Goal: Task Accomplishment & Management: Manage account settings

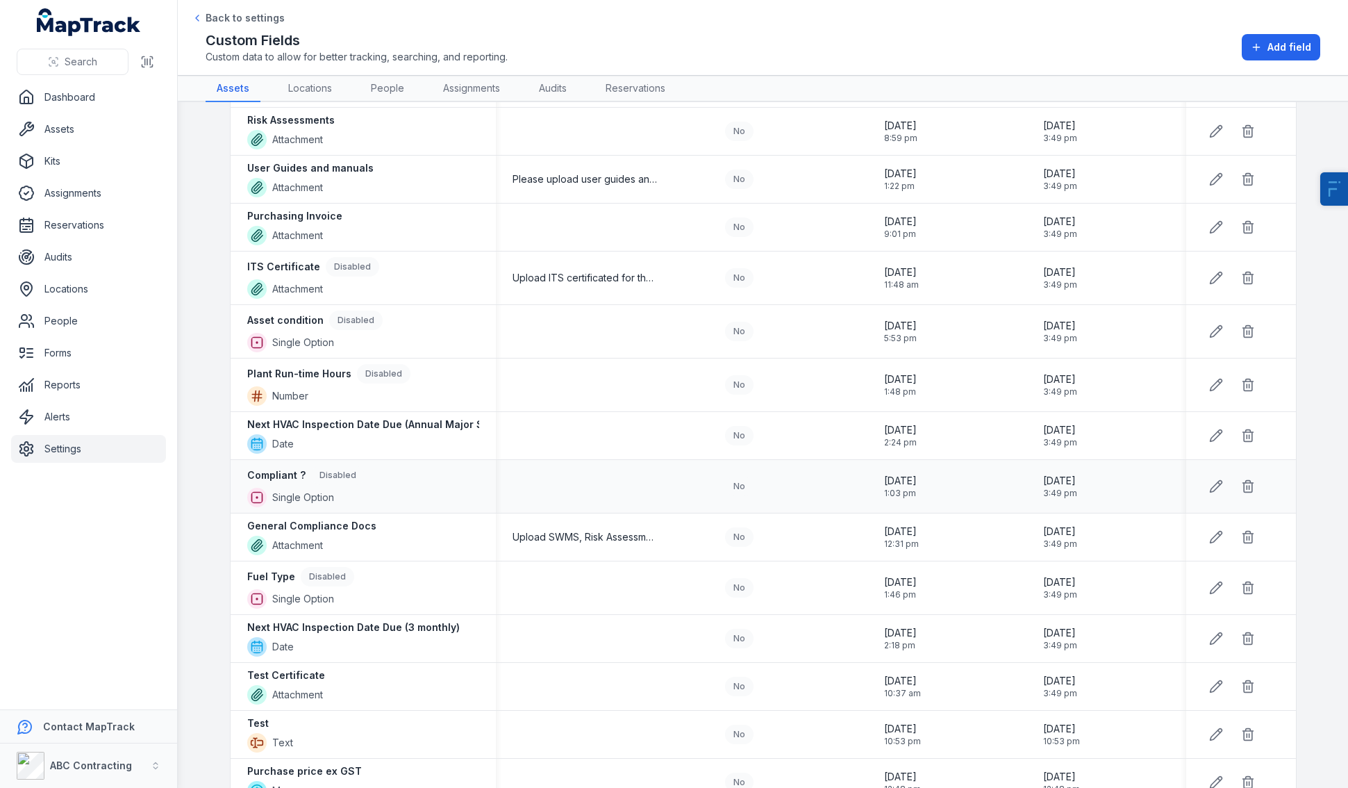
scroll to position [1094, 0]
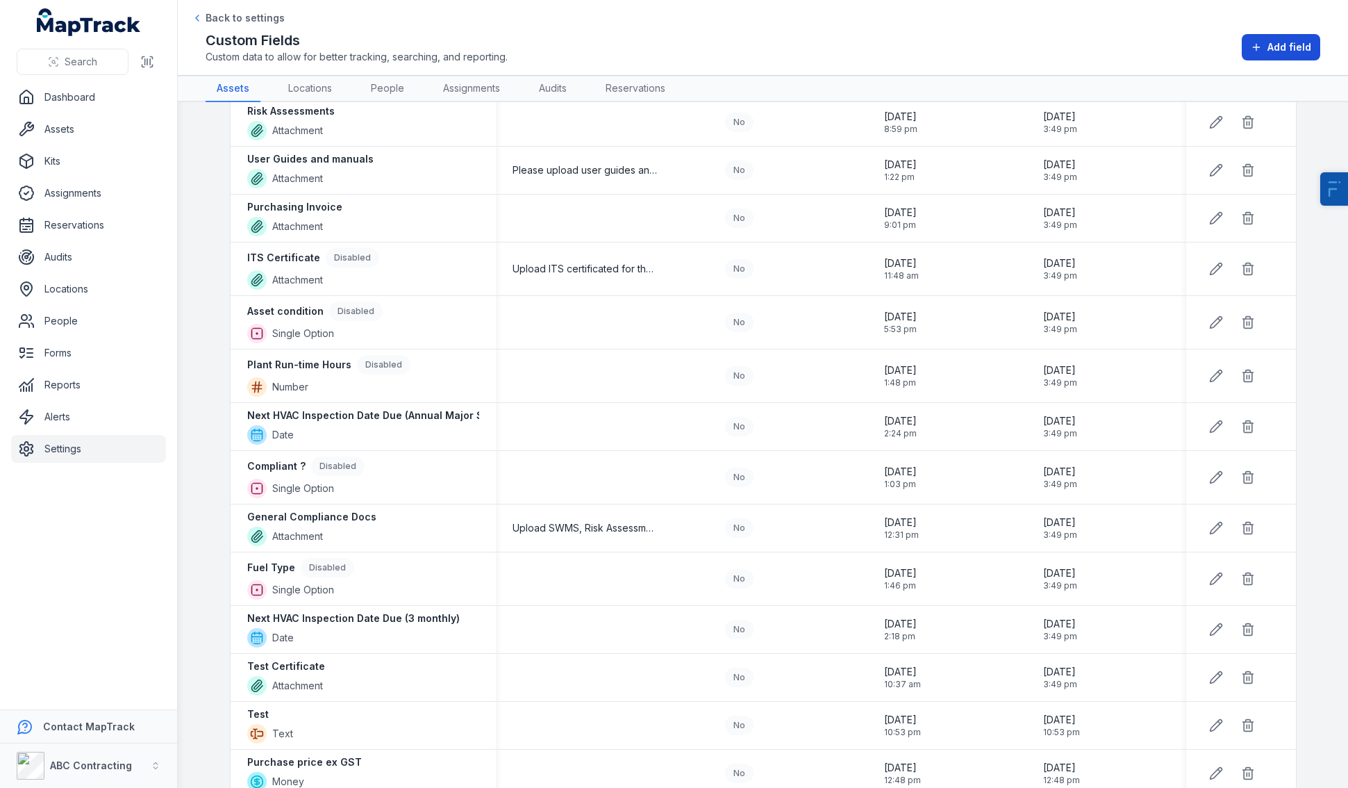
click at [1305, 48] on span "Add field" at bounding box center [1290, 47] width 44 height 14
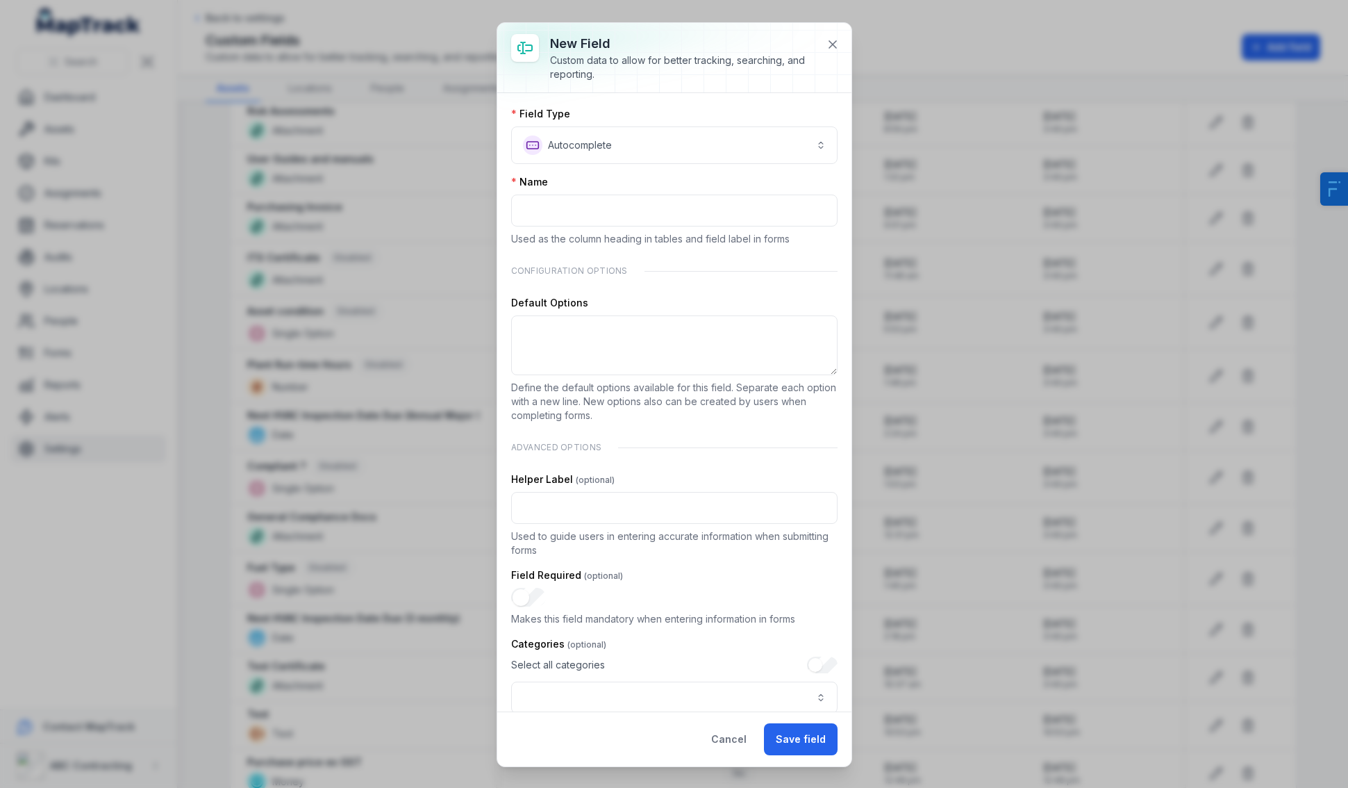
scroll to position [185, 0]
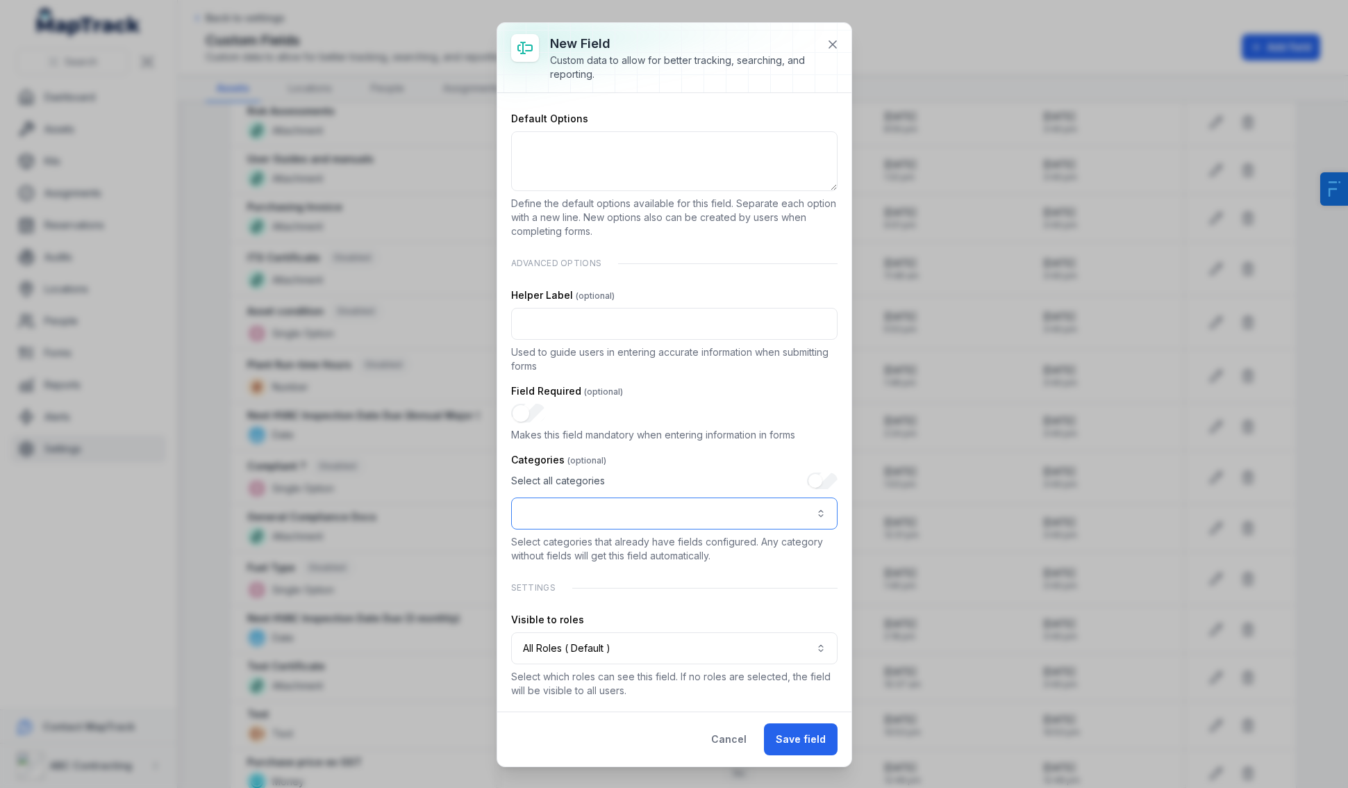
drag, startPoint x: 612, startPoint y: 522, endPoint x: 613, endPoint y: 511, distance: 11.9
click at [612, 522] on button ":r1i:-form-item-label" at bounding box center [674, 513] width 327 height 32
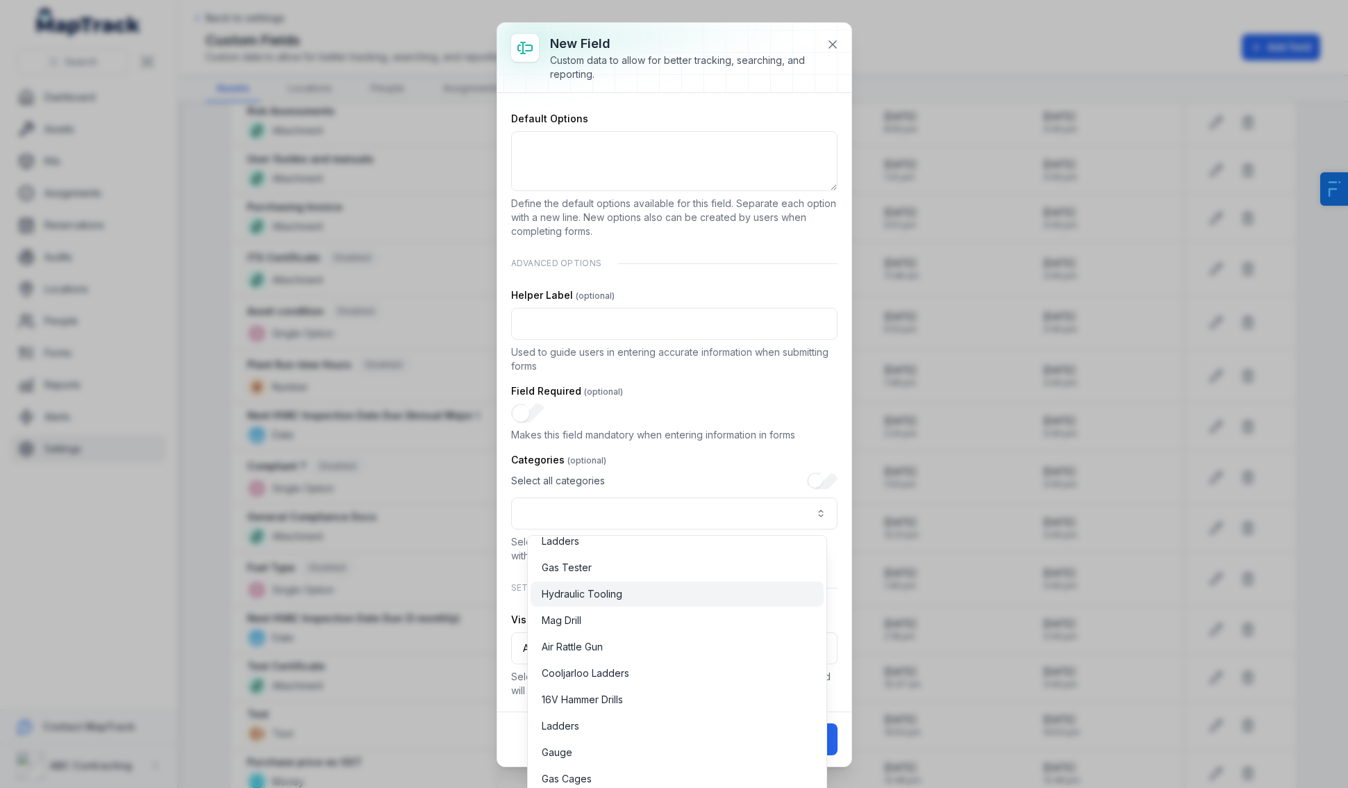
scroll to position [212, 0]
click at [710, 390] on div "**********" at bounding box center [674, 310] width 327 height 775
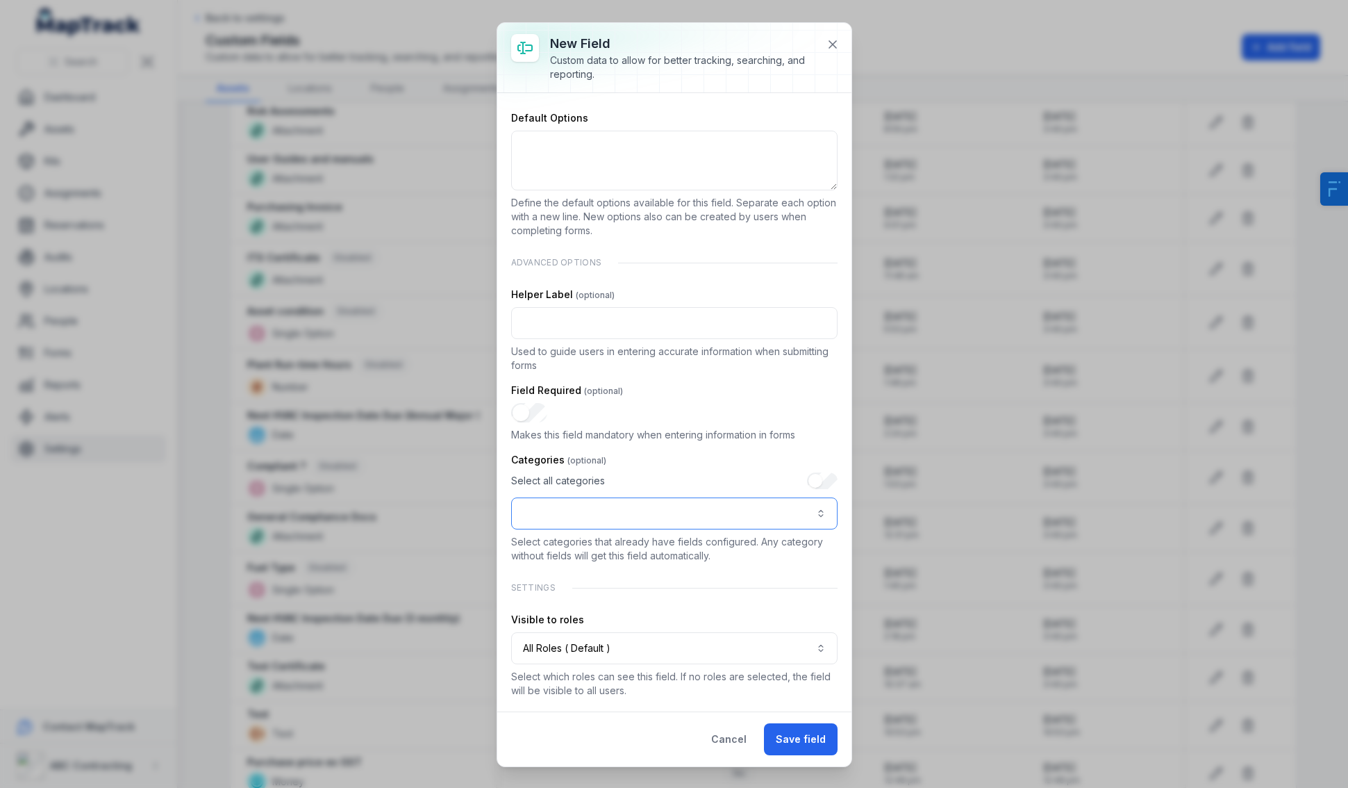
click at [595, 515] on button ":r1i:-form-item-label" at bounding box center [674, 513] width 327 height 32
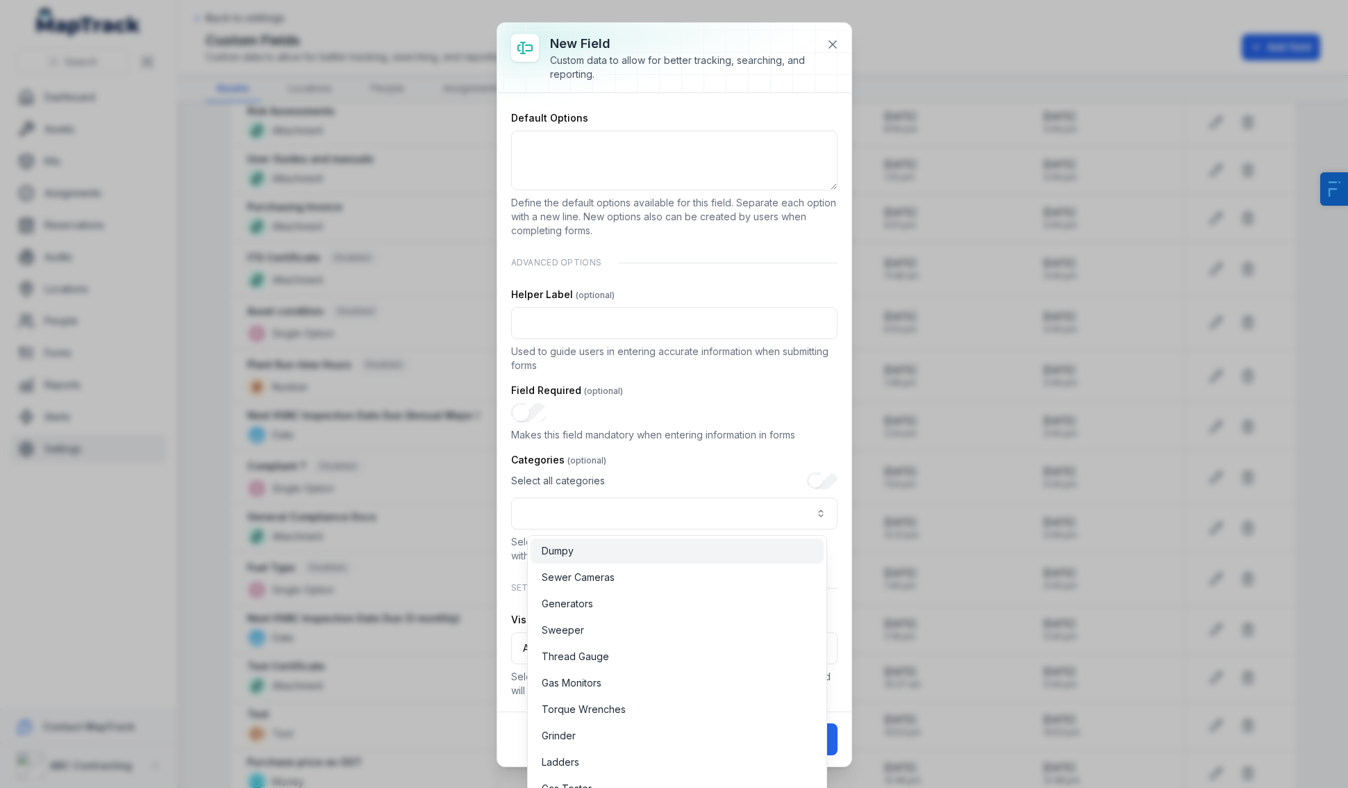
click at [609, 557] on div "Dumpy" at bounding box center [677, 551] width 271 height 14
click at [613, 578] on span "Sewer Cameras" at bounding box center [578, 577] width 73 height 14
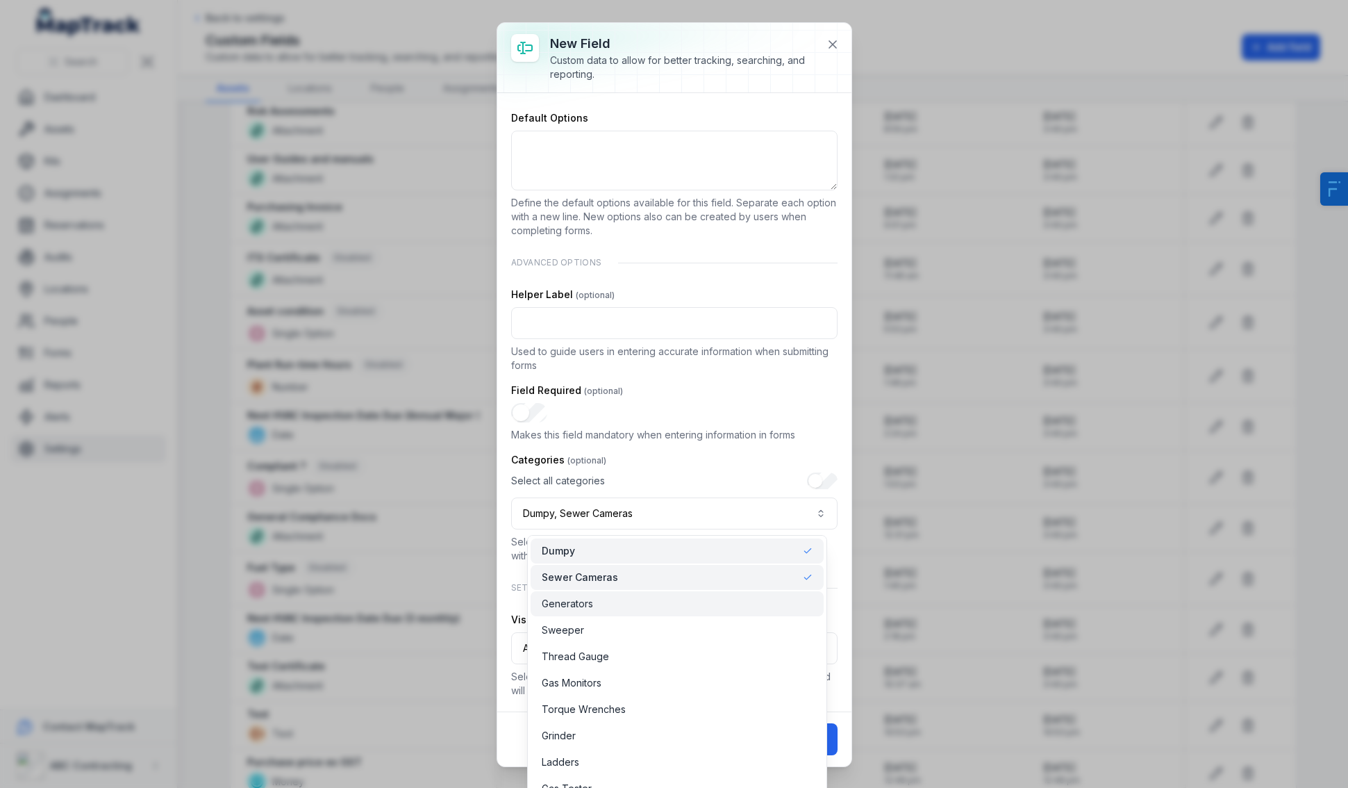
click at [617, 610] on div "Generators" at bounding box center [677, 604] width 271 height 14
click at [617, 623] on div "Sweeper" at bounding box center [677, 630] width 271 height 14
click at [673, 653] on div "Thread Gauge" at bounding box center [677, 657] width 271 height 14
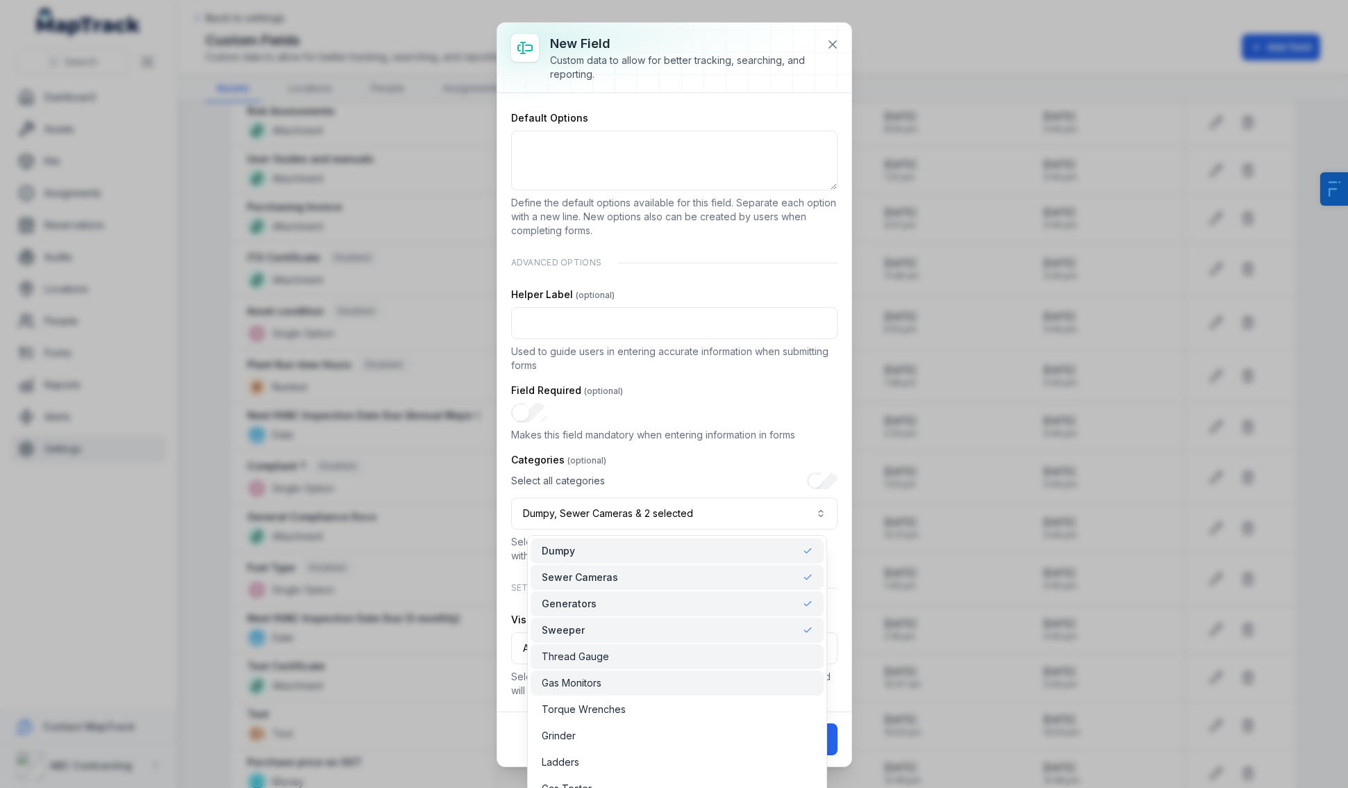
click at [673, 684] on div "Gas Monitors" at bounding box center [677, 683] width 271 height 14
click at [733, 415] on div "**********" at bounding box center [674, 309] width 327 height 775
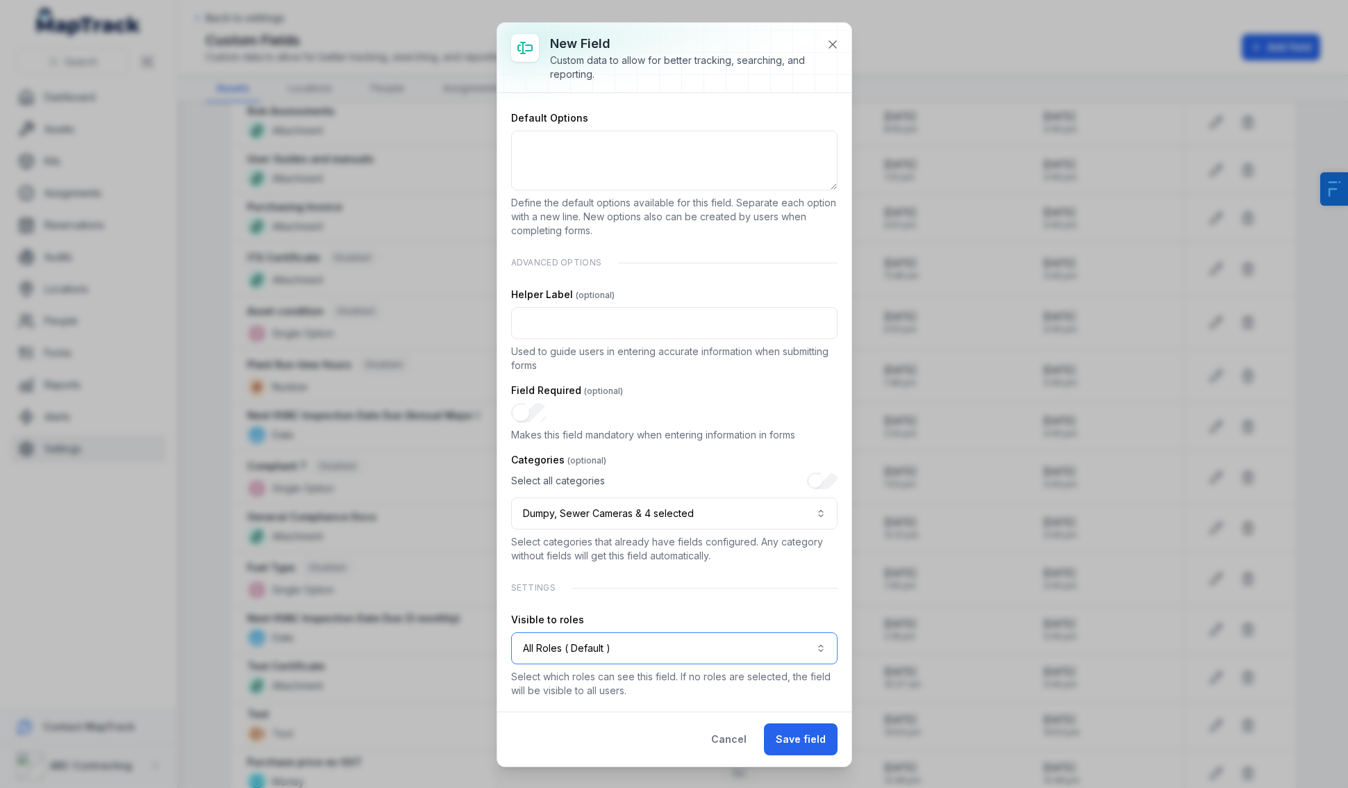
click at [646, 652] on button "All Roles ( Default )" at bounding box center [674, 648] width 327 height 32
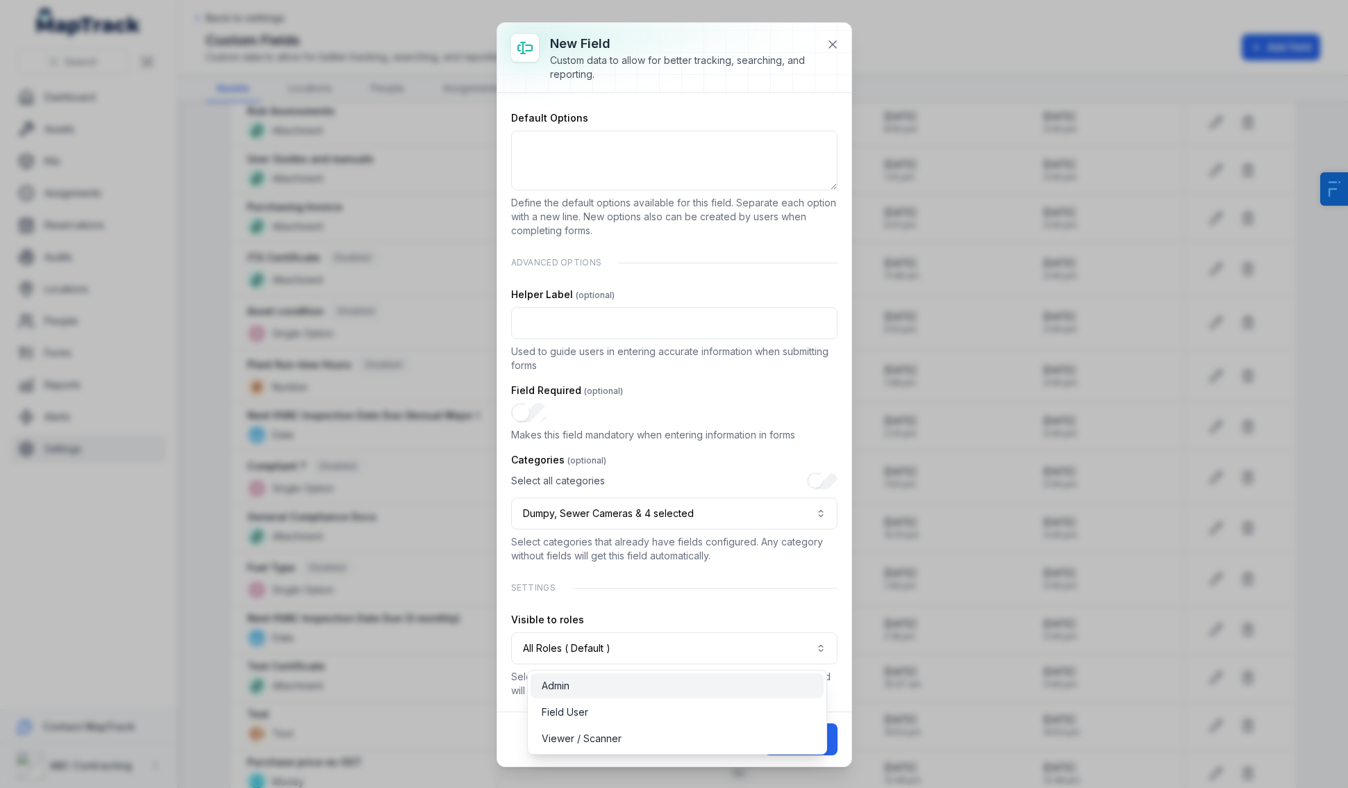
click at [559, 682] on span "Admin" at bounding box center [556, 686] width 28 height 14
click at [706, 581] on div "**********" at bounding box center [674, 309] width 327 height 775
click at [723, 743] on button "Cancel" at bounding box center [729, 739] width 59 height 32
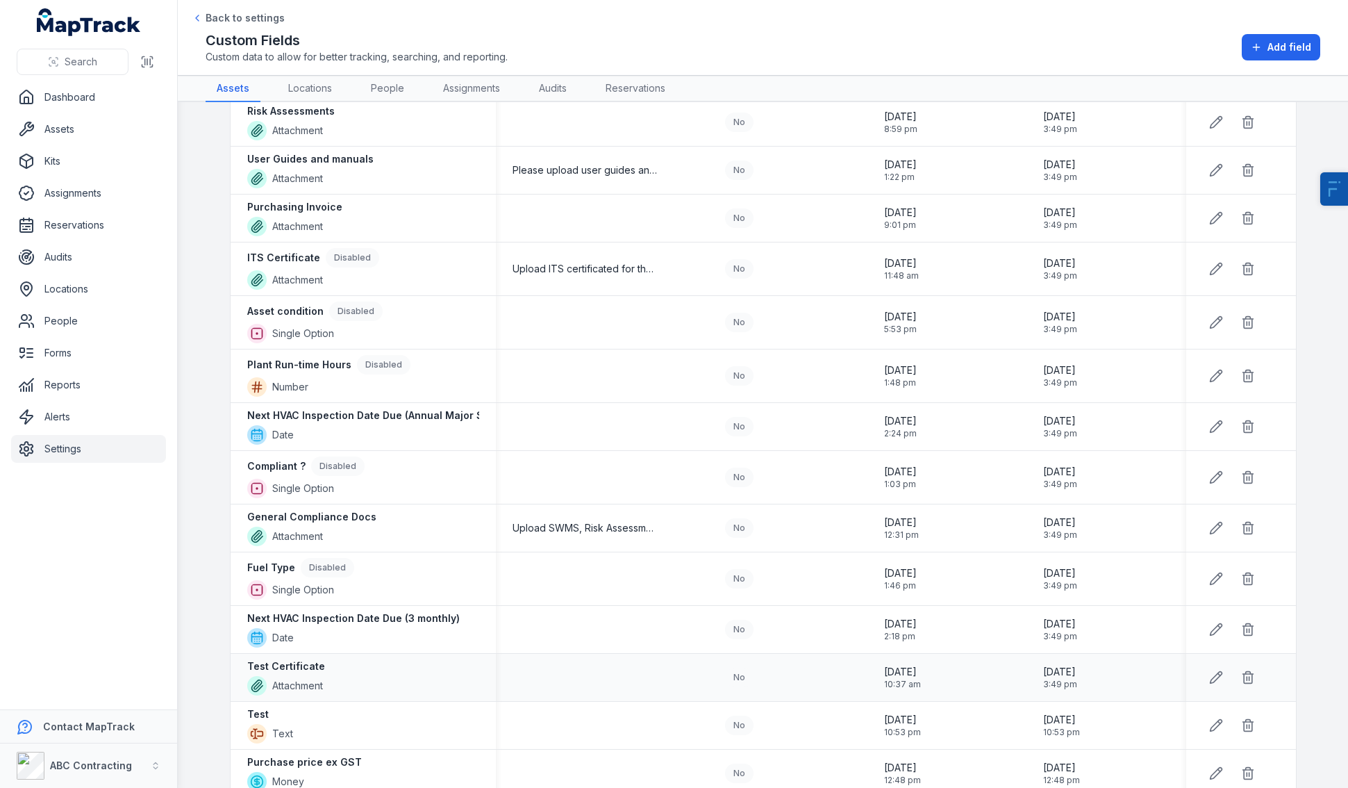
scroll to position [1153, 0]
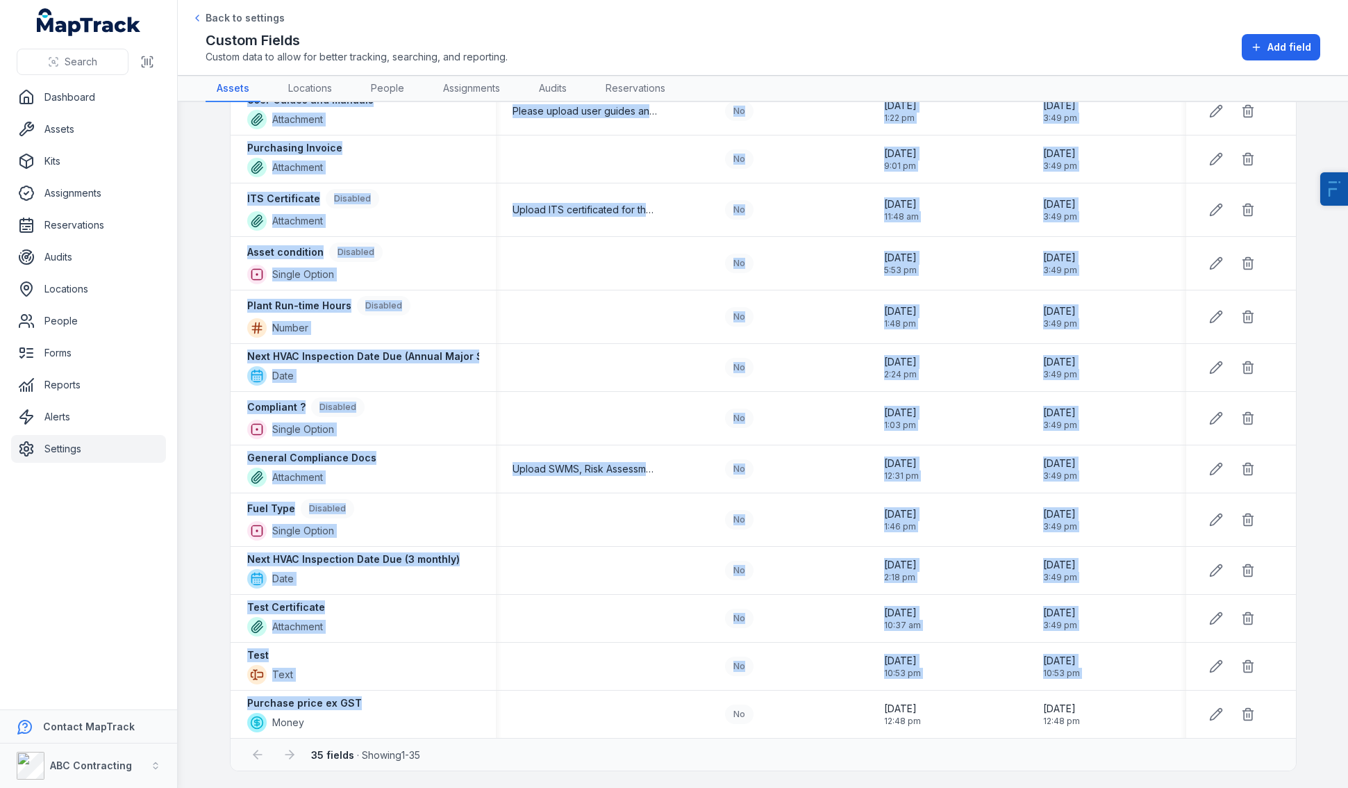
drag, startPoint x: 356, startPoint y: 704, endPoint x: 221, endPoint y: 706, distance: 134.8
click at [220, 706] on main "Search for fields Field Help Required Created Date Updated Date Status Multiple…" at bounding box center [763, 445] width 1171 height 686
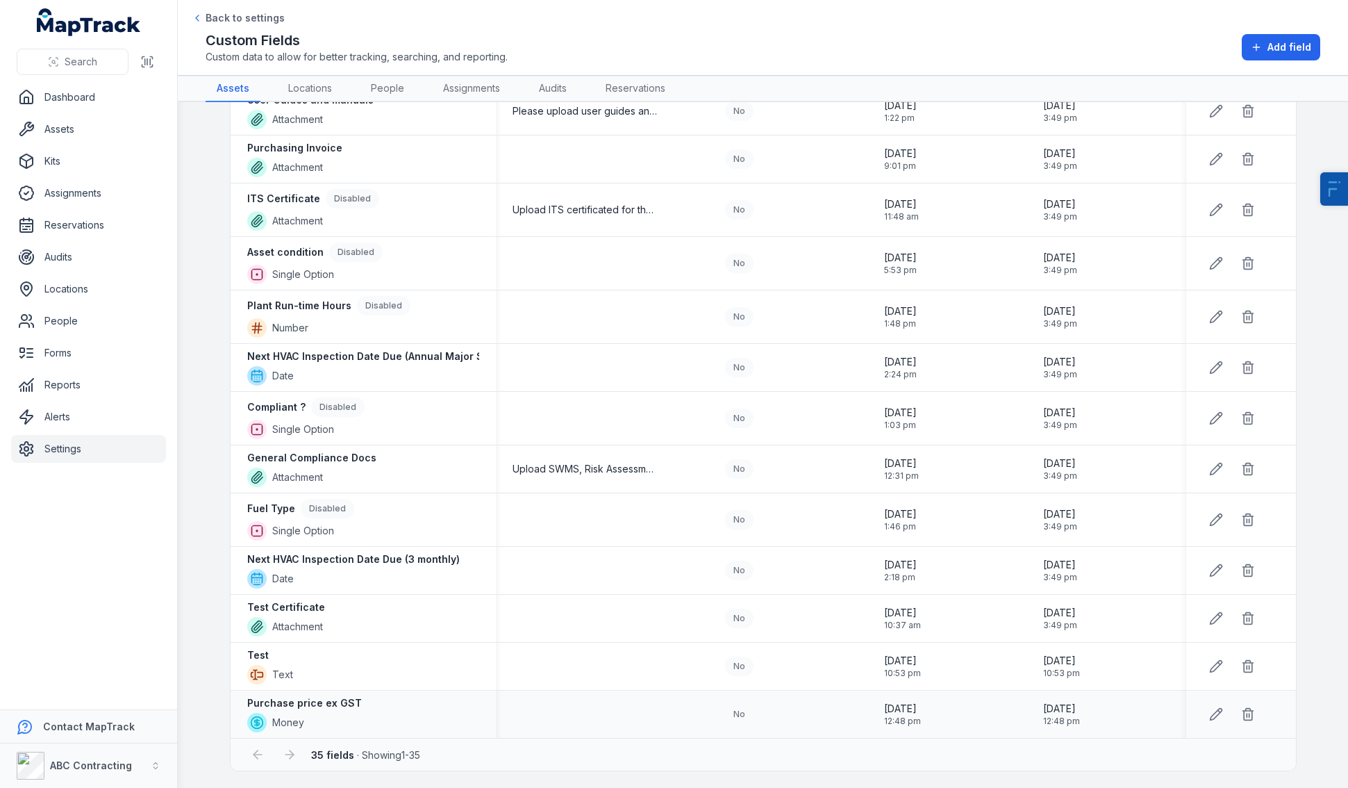
click at [1028, 730] on div "[DATE] 12:48 pm" at bounding box center [1106, 714] width 159 height 36
click at [1211, 718] on icon at bounding box center [1217, 714] width 14 height 14
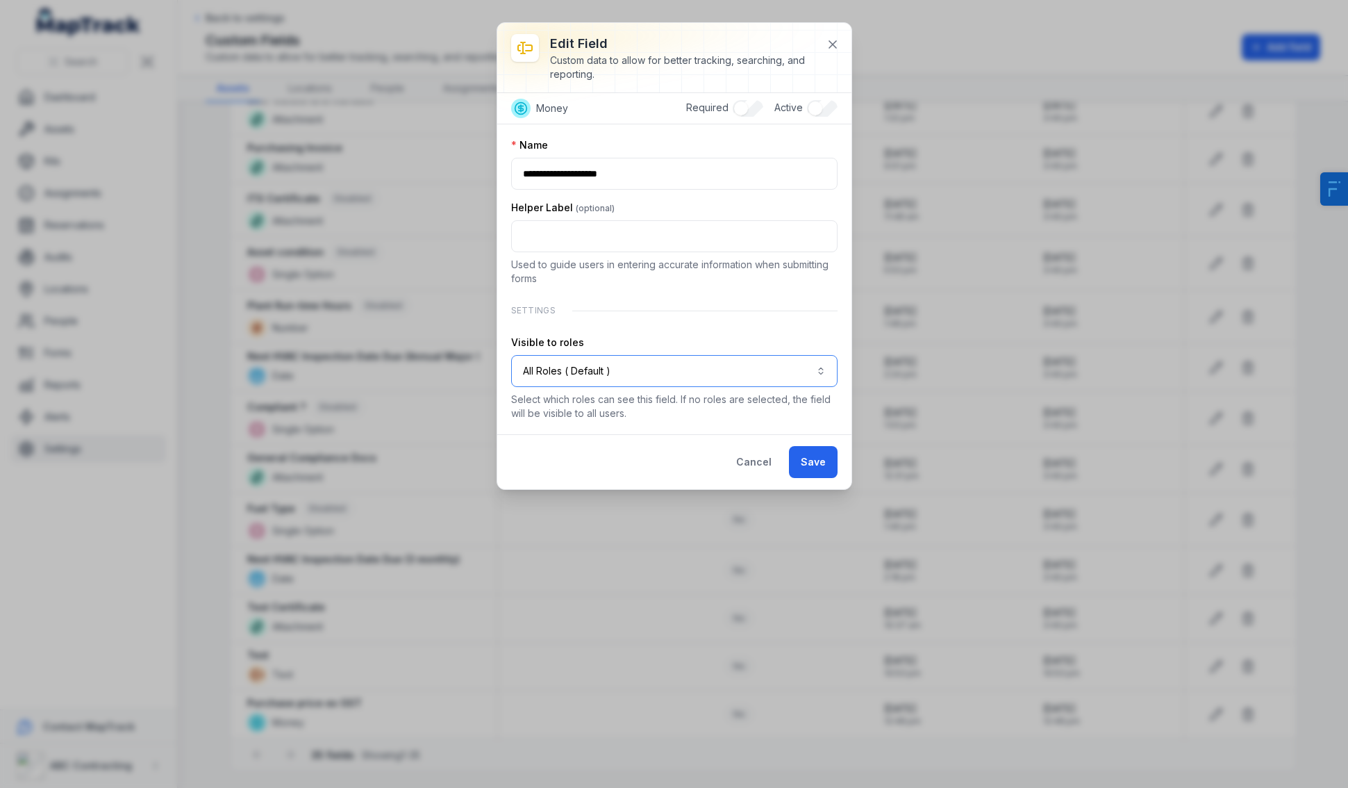
click at [627, 379] on button "All Roles ( Default )" at bounding box center [674, 371] width 327 height 32
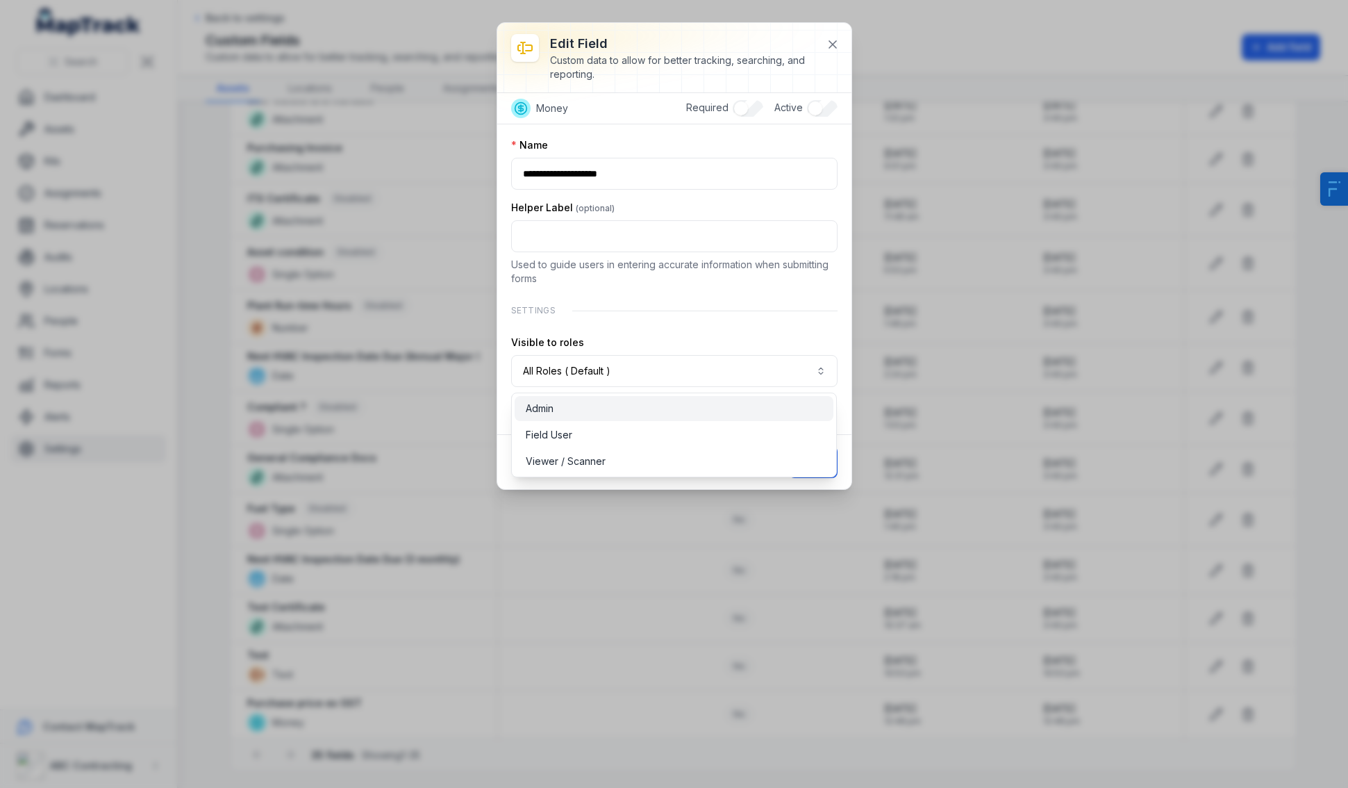
click at [633, 403] on div "Admin" at bounding box center [674, 409] width 297 height 14
click at [795, 331] on div "**********" at bounding box center [674, 279] width 327 height 282
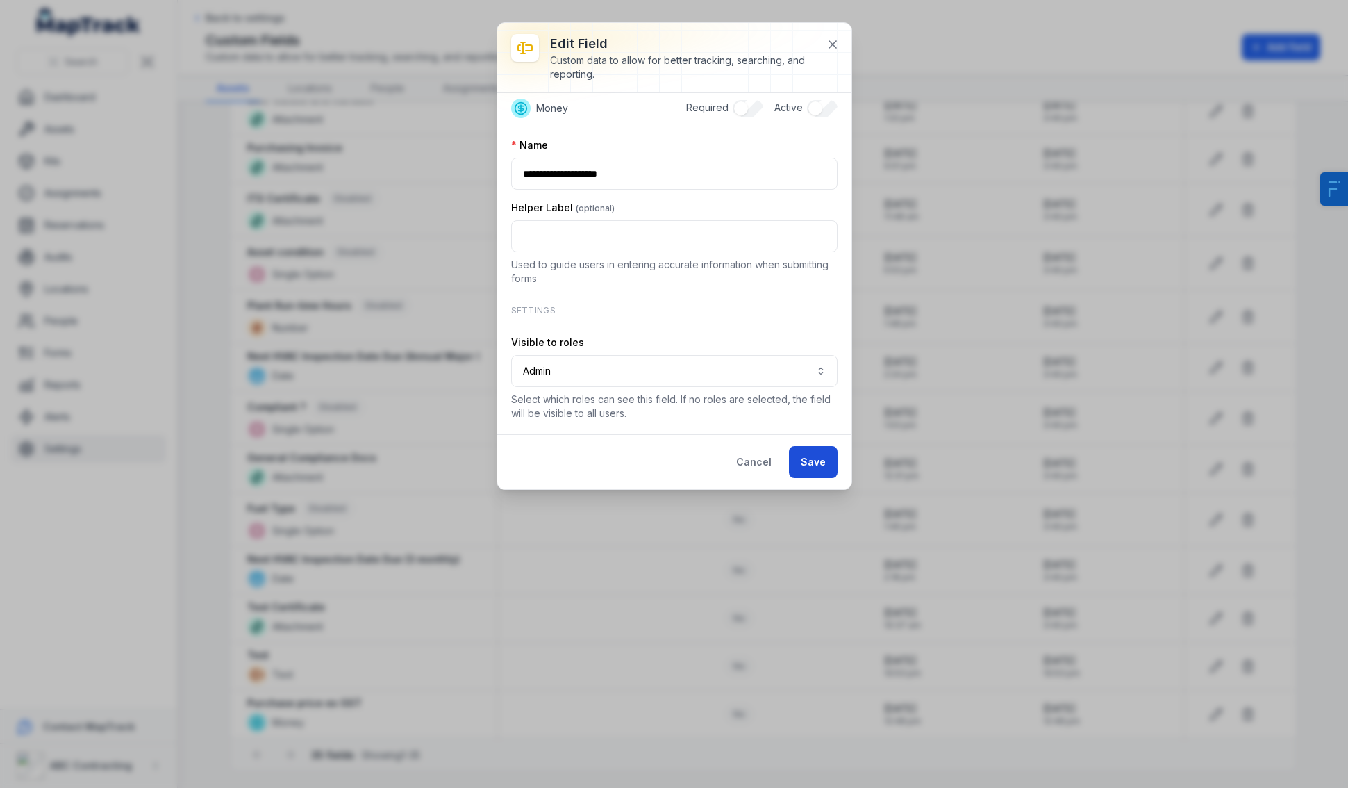
click at [809, 452] on button "Save" at bounding box center [813, 462] width 49 height 32
